Goal: Use online tool/utility

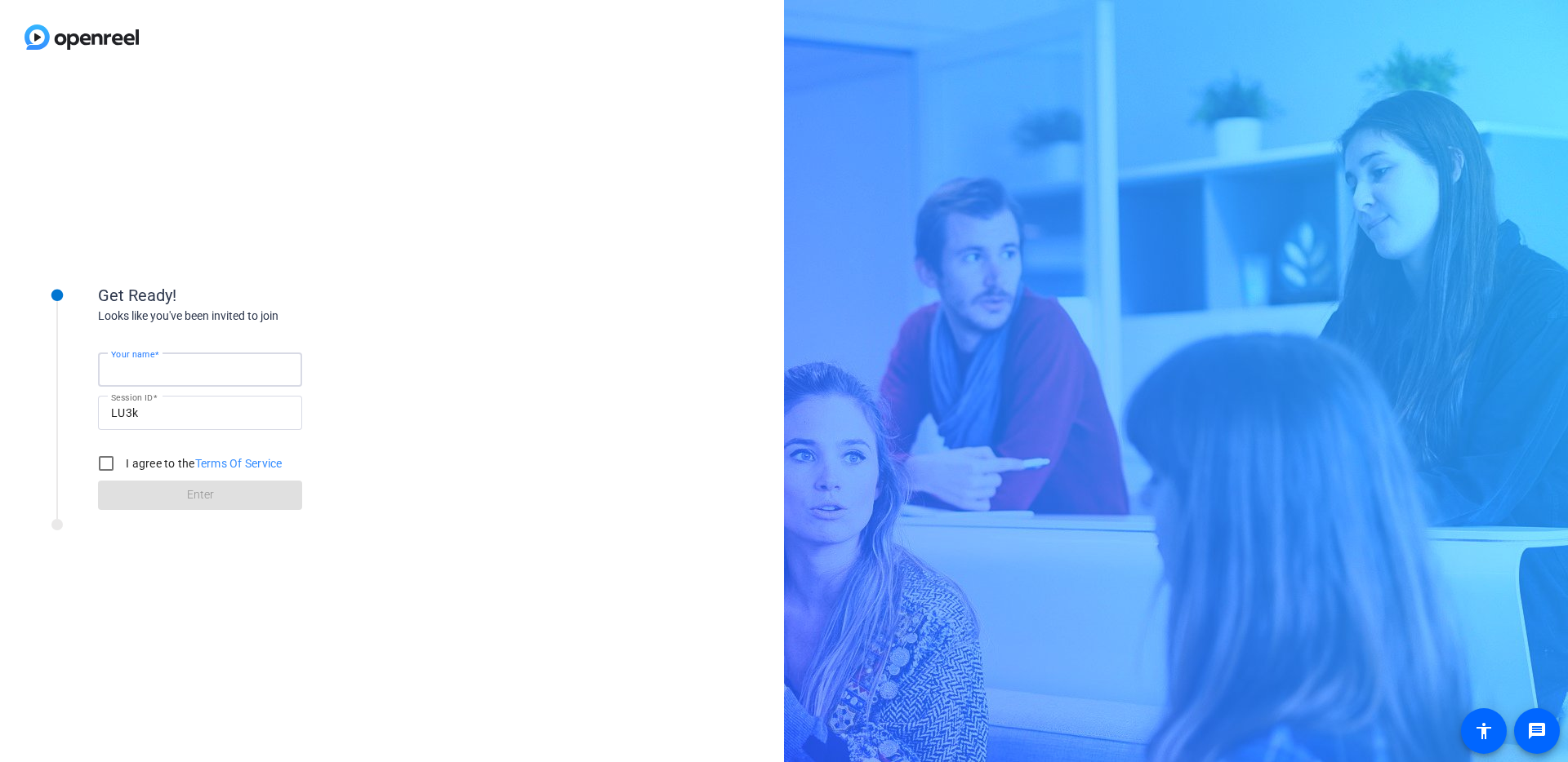
click at [208, 365] on input "Your name" at bounding box center [200, 370] width 178 height 20
type input "[PERSON_NAME]"
click at [112, 462] on input "I agree to the Terms Of Service" at bounding box center [105, 463] width 33 height 32
checkbox input "true"
click at [156, 491] on span at bounding box center [199, 495] width 204 height 39
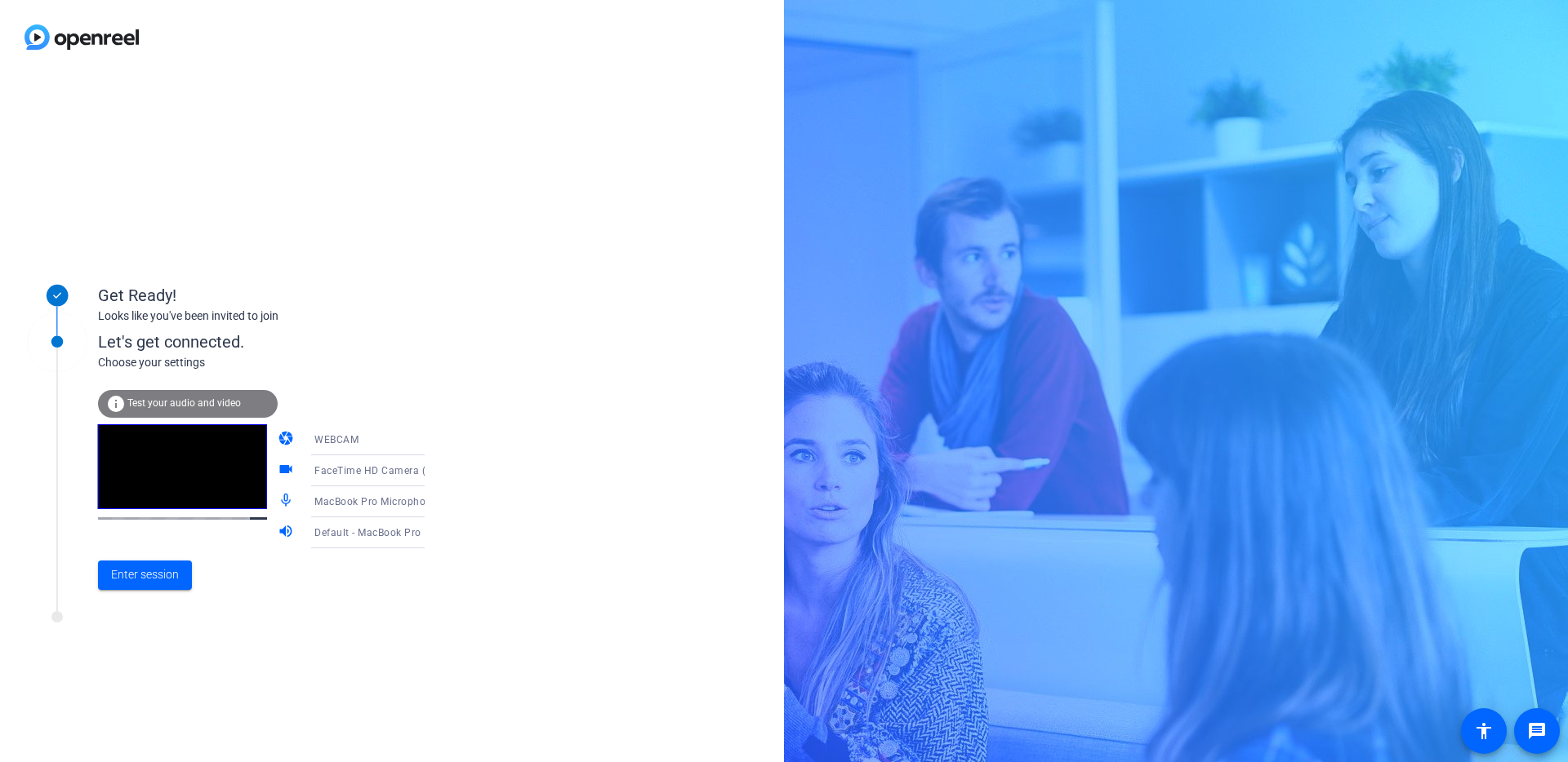
click at [144, 404] on span "Test your audio and video" at bounding box center [183, 404] width 113 height 12
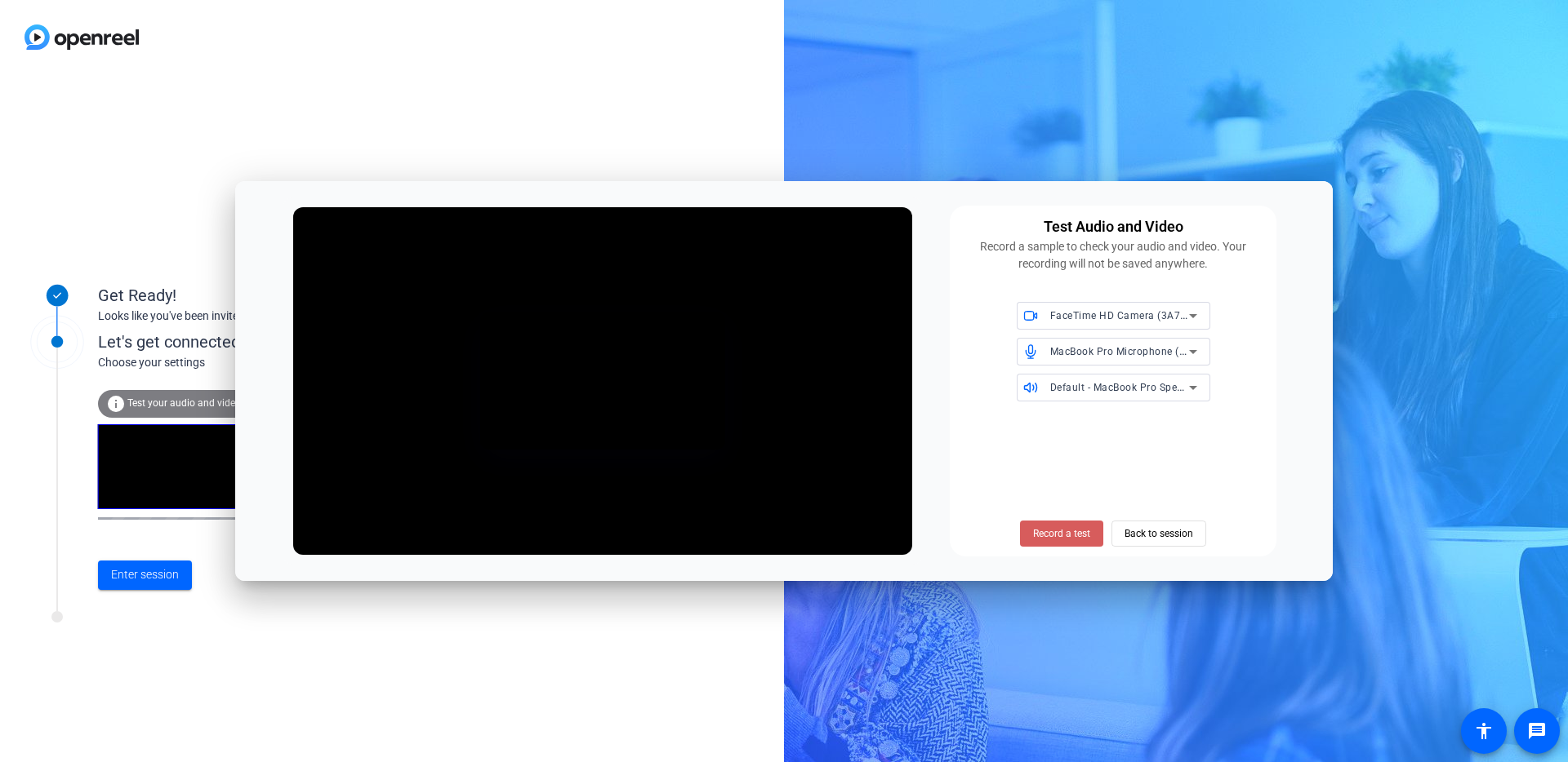
click at [1048, 528] on span "Record a test" at bounding box center [1062, 534] width 57 height 15
click at [1048, 531] on span "Stop Testing (5s)" at bounding box center [1061, 534] width 74 height 15
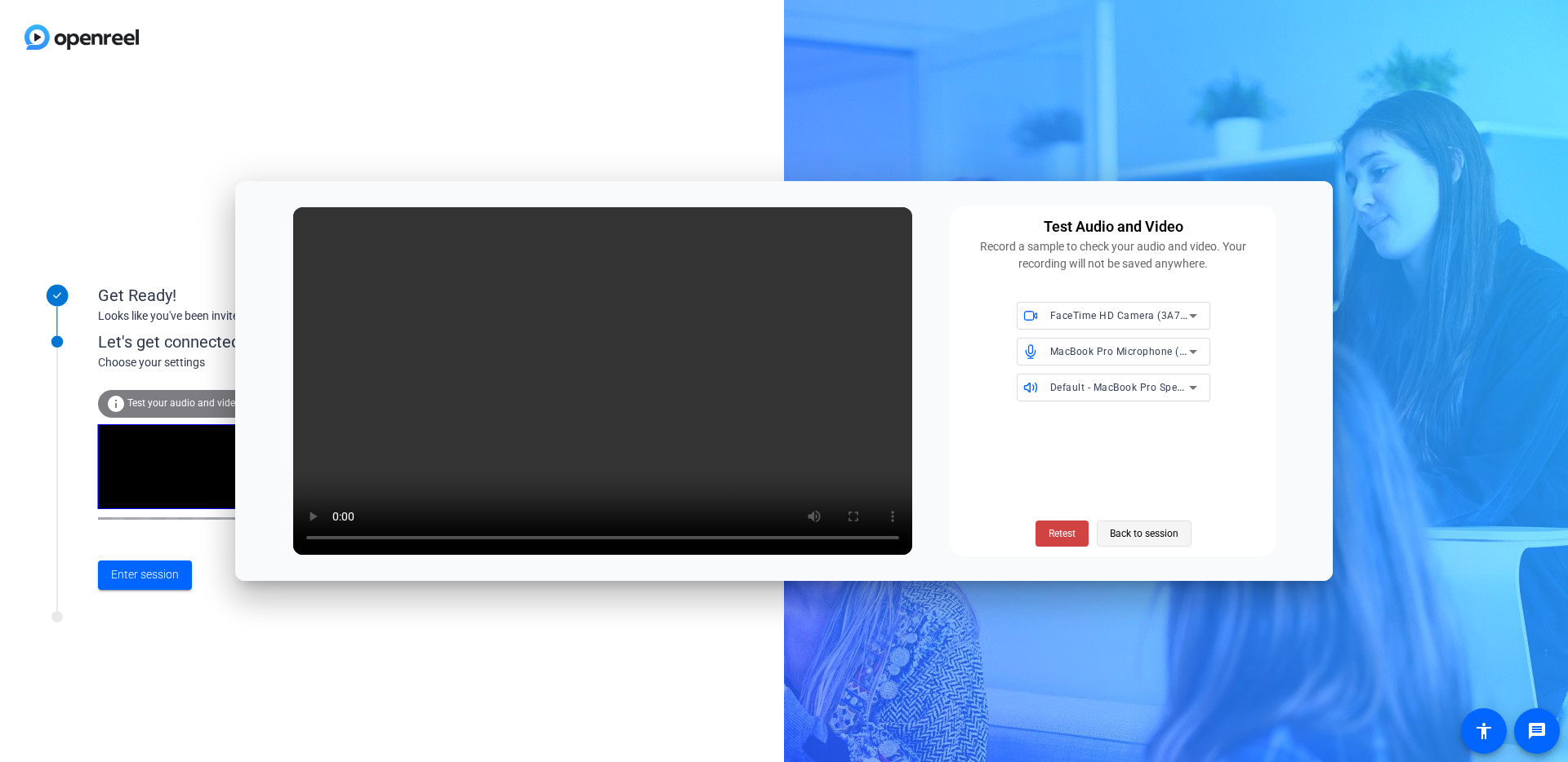
click at [1131, 530] on span "Back to session" at bounding box center [1144, 534] width 69 height 32
